Goal: Navigation & Orientation: Find specific page/section

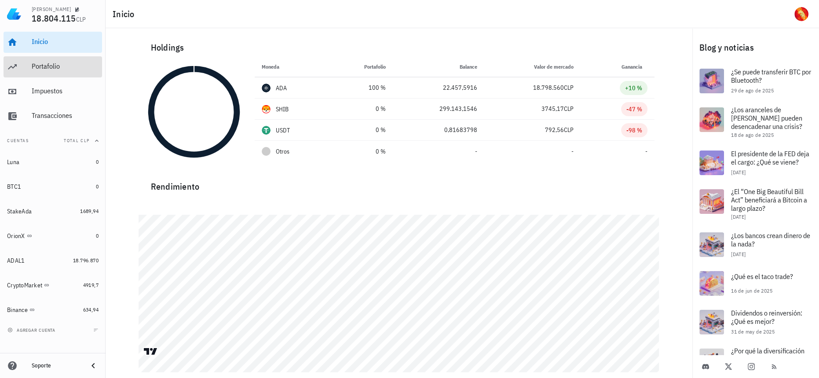
click at [53, 66] on div "Portafolio" at bounding box center [65, 66] width 67 height 8
click at [66, 63] on div "Portafolio" at bounding box center [65, 66] width 67 height 8
